Goal: Task Accomplishment & Management: Manage account settings

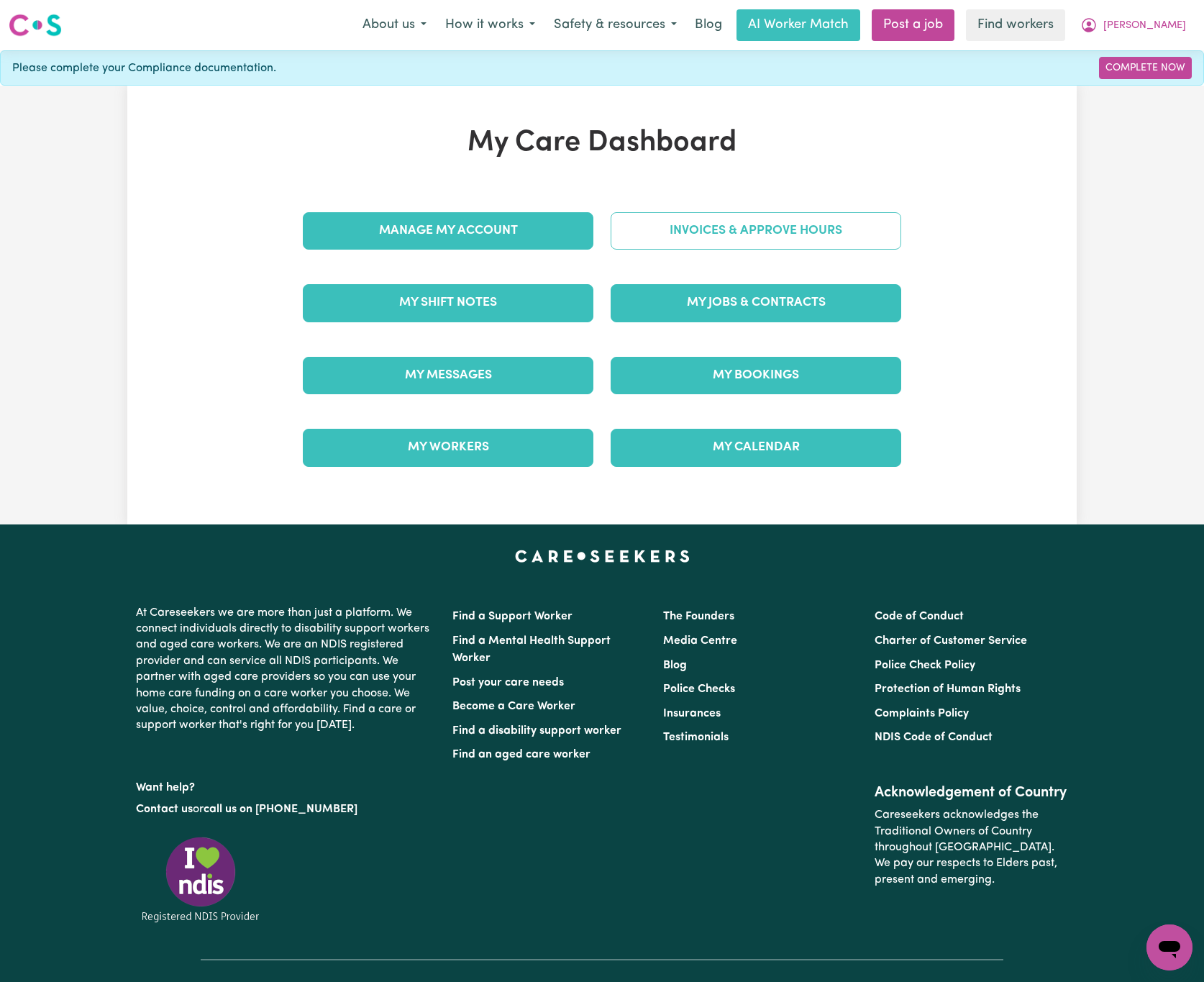
click at [769, 225] on link "Invoices & Approve Hours" at bounding box center [755, 230] width 291 height 37
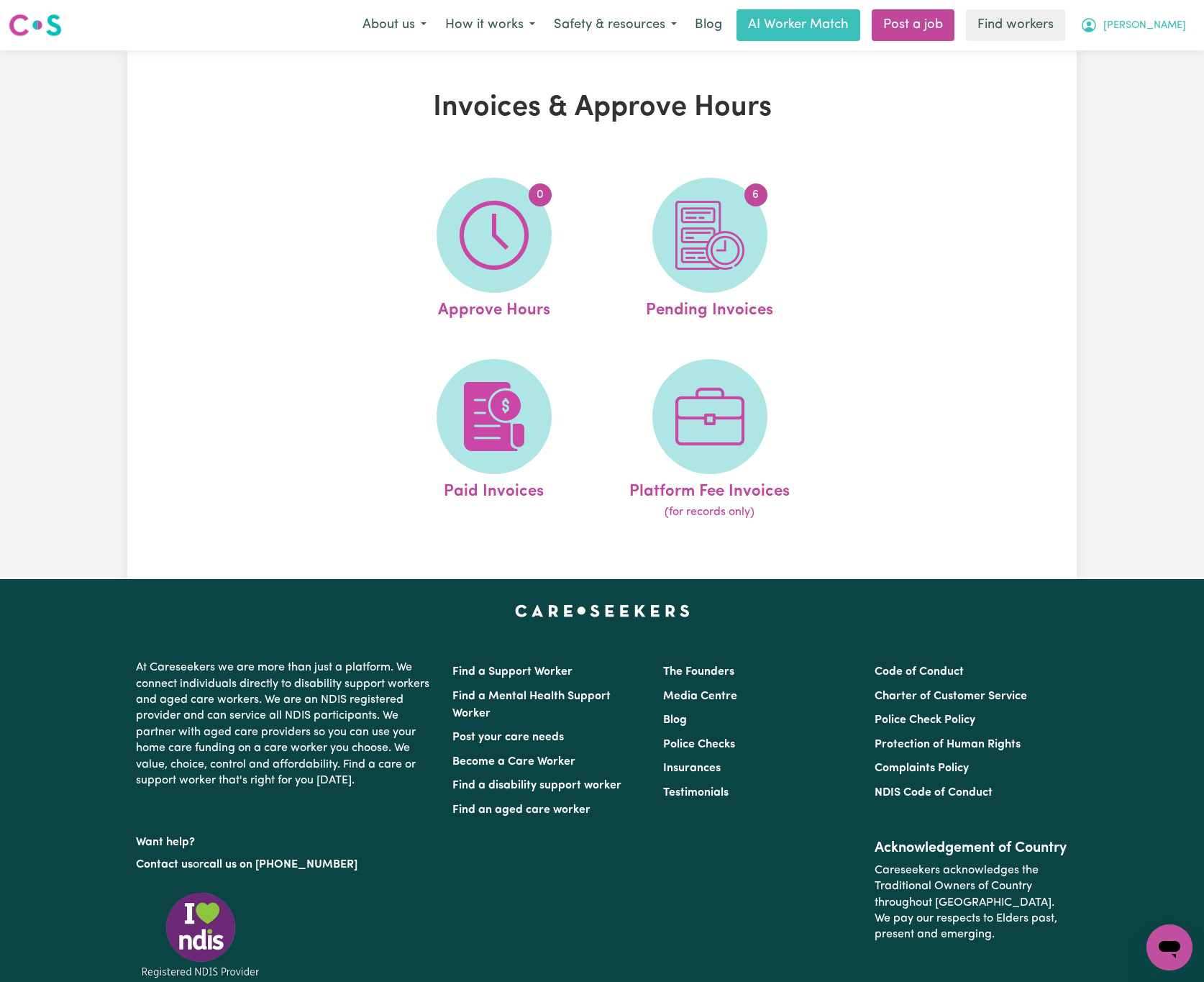
click at [1175, 19] on span "[PERSON_NAME]" at bounding box center [1144, 26] width 83 height 16
click at [1152, 55] on link "My Dashboard" at bounding box center [1137, 56] width 114 height 28
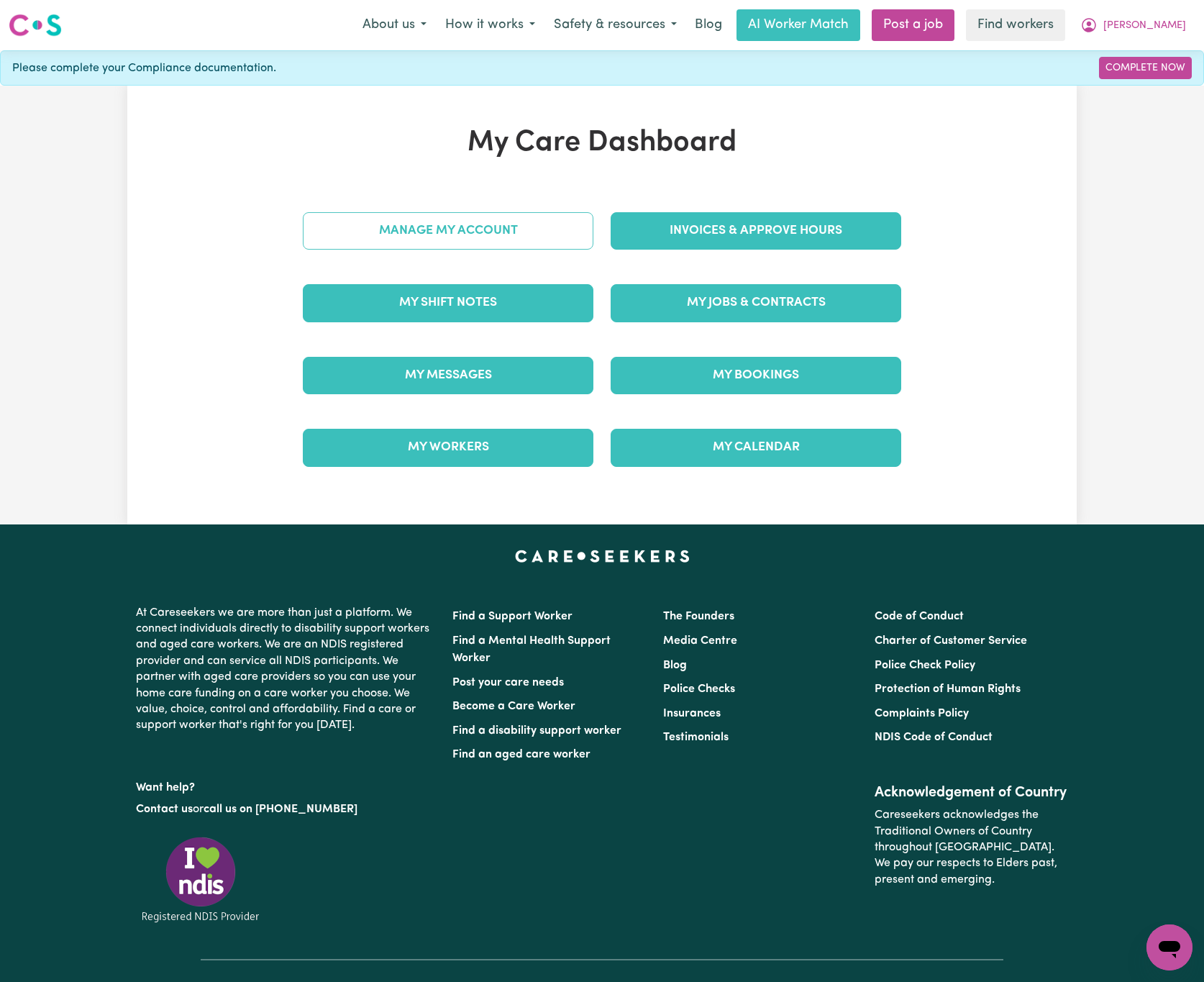
click at [540, 241] on link "Manage My Account" at bounding box center [449, 230] width 291 height 37
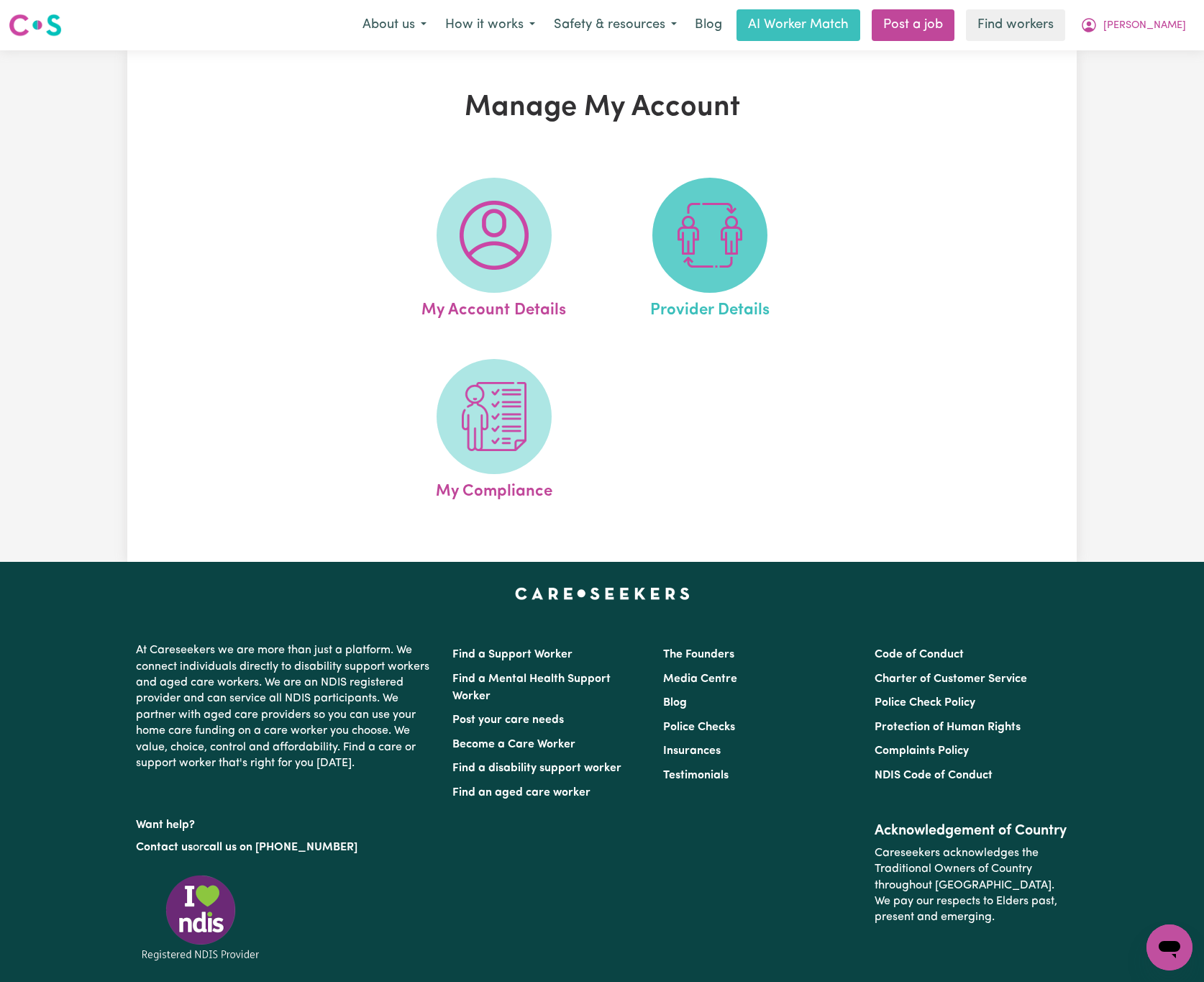
click at [708, 241] on img at bounding box center [710, 235] width 69 height 69
select select "NDIS_FUNDING_PLAN_MANAGED"
